Goal: Transaction & Acquisition: Purchase product/service

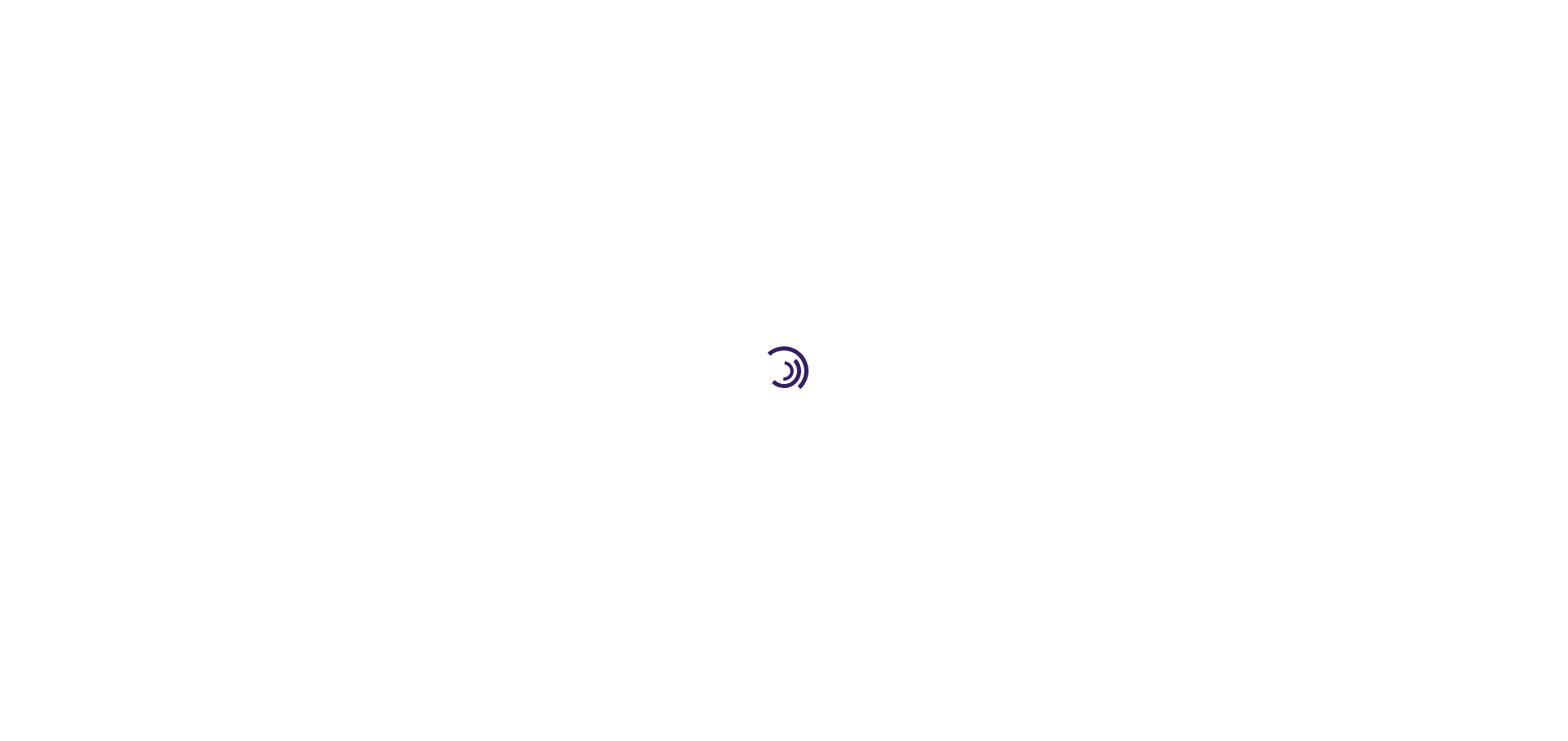
type input "0"
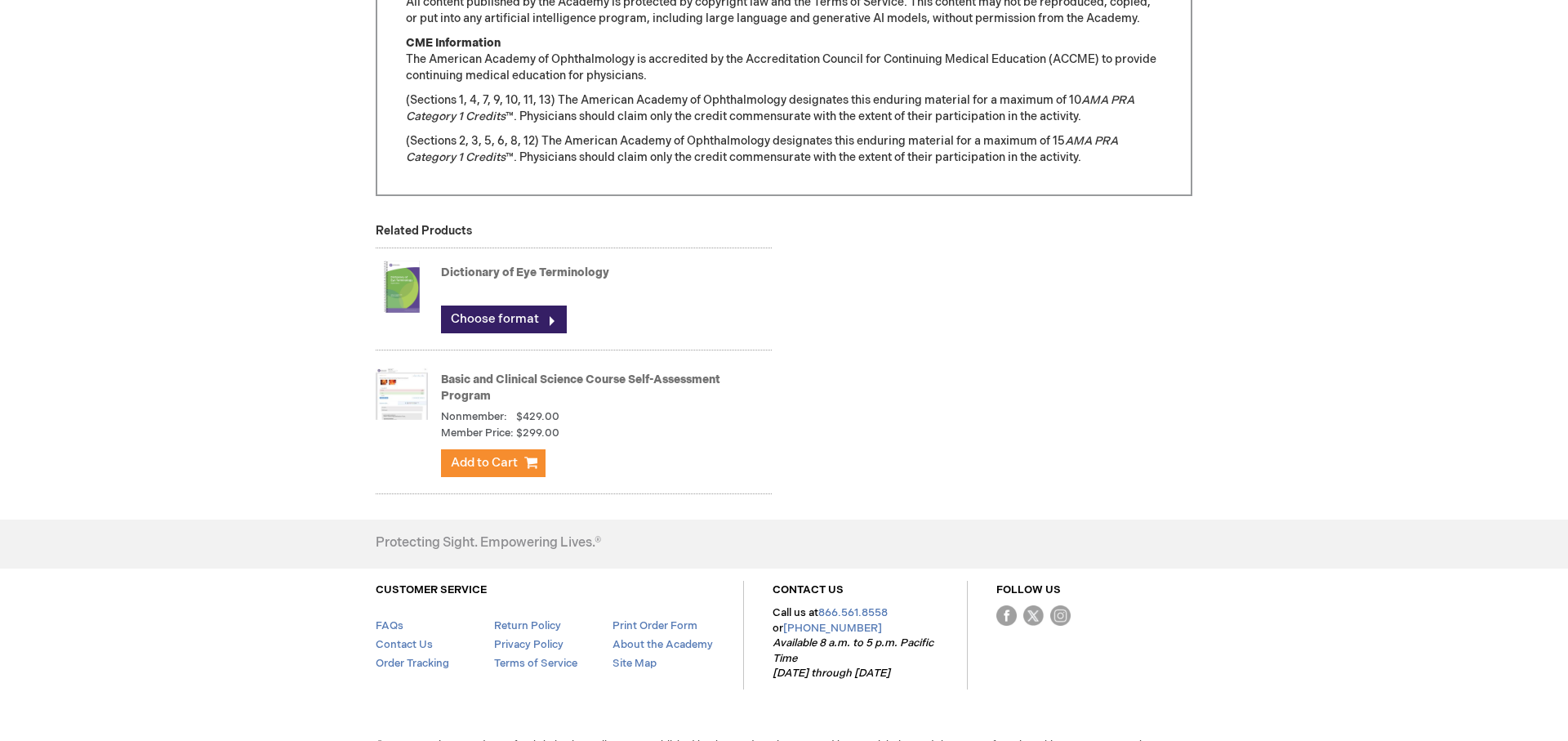
scroll to position [1645, 0]
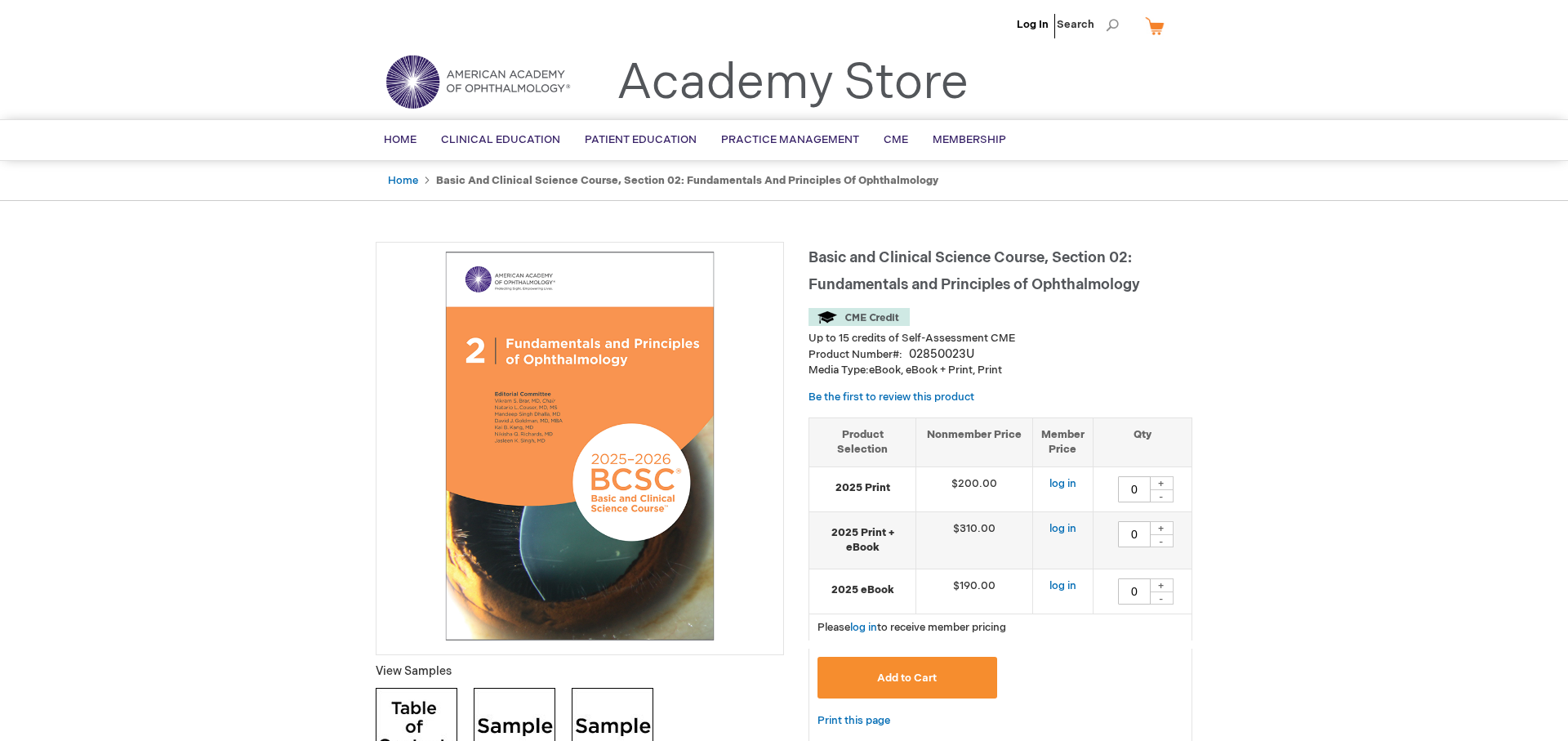
type input "0"
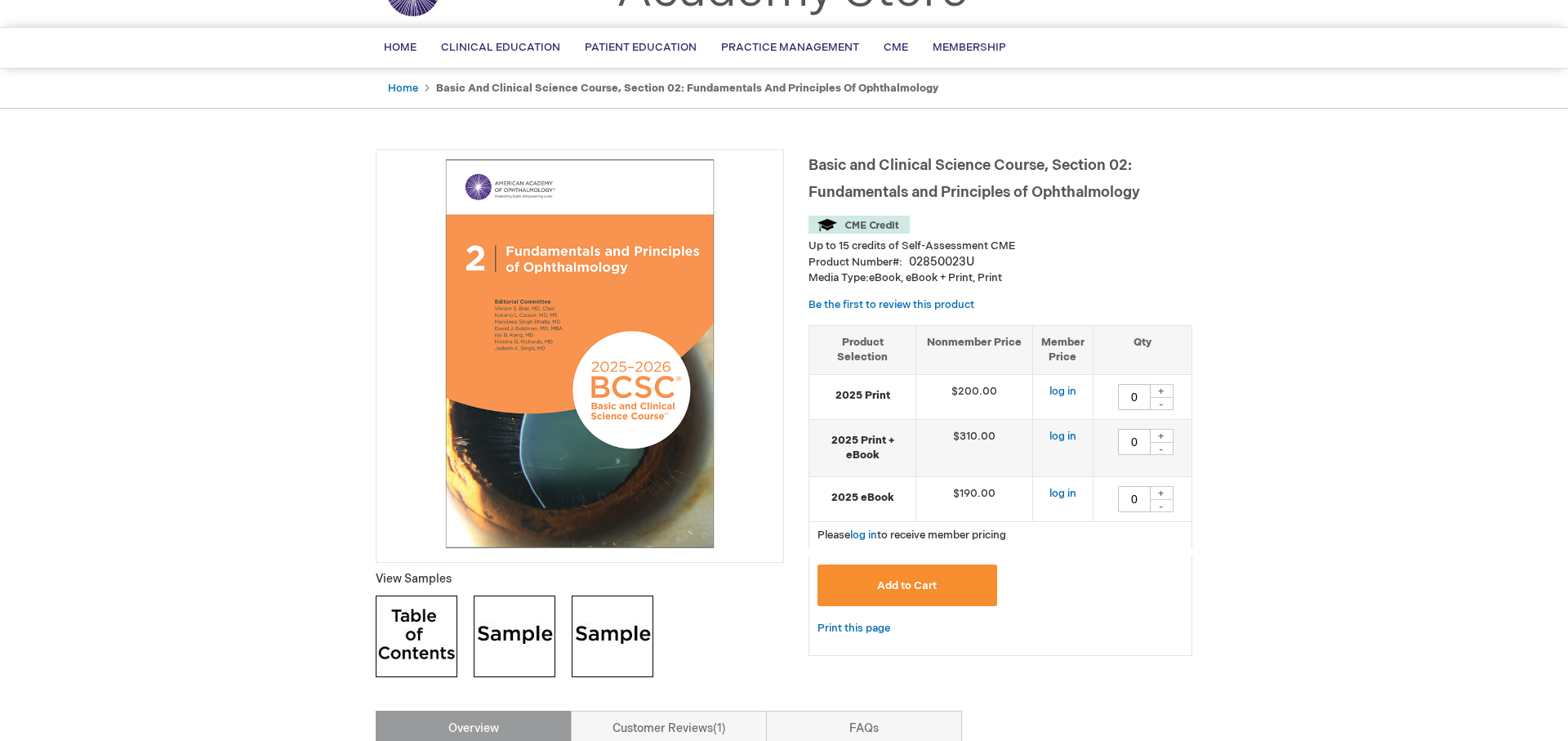
scroll to position [114, 0]
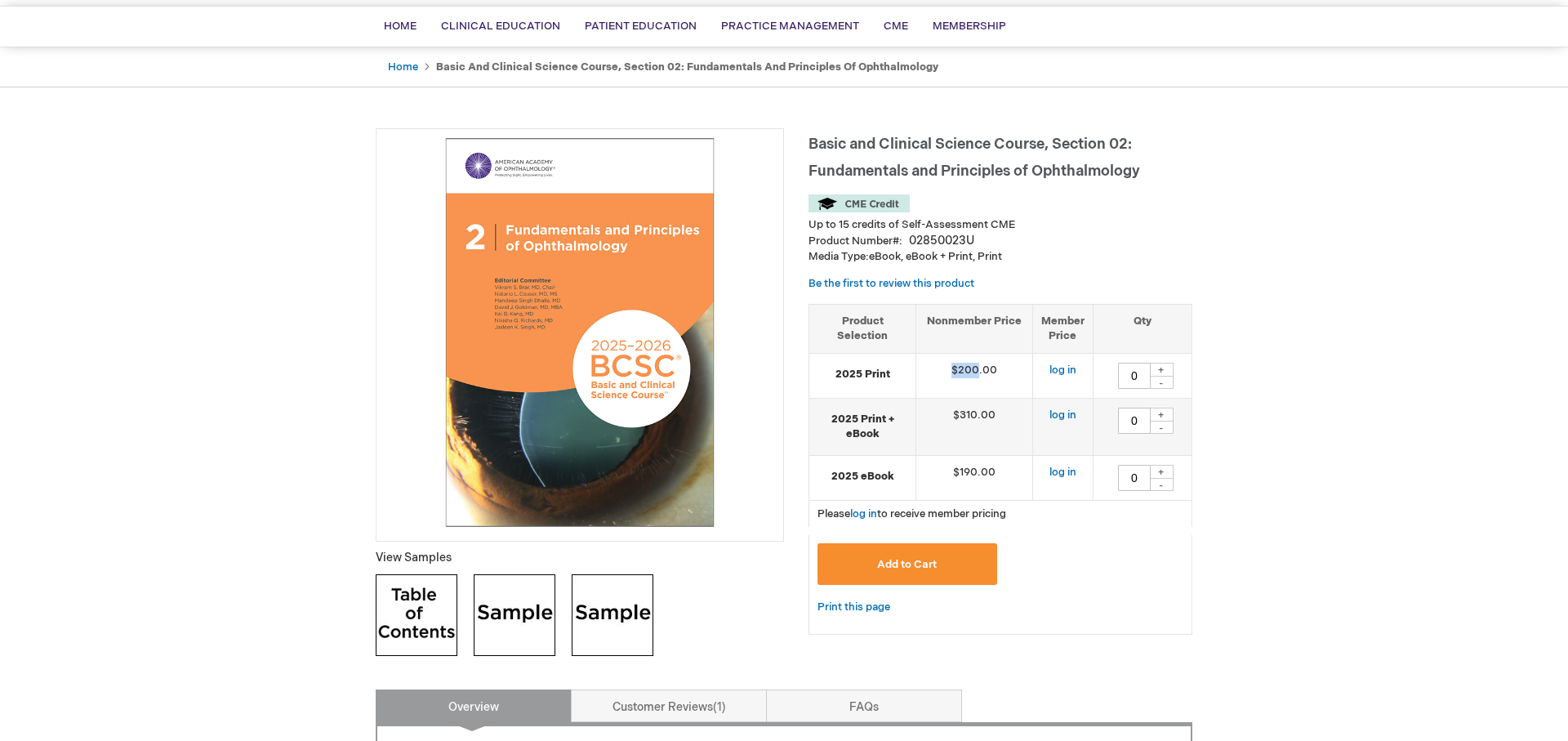
drag, startPoint x: 955, startPoint y: 373, endPoint x: 977, endPoint y: 373, distance: 22.0
click at [977, 373] on td "$200.00" at bounding box center [974, 375] width 117 height 45
